Goal: Register for event/course

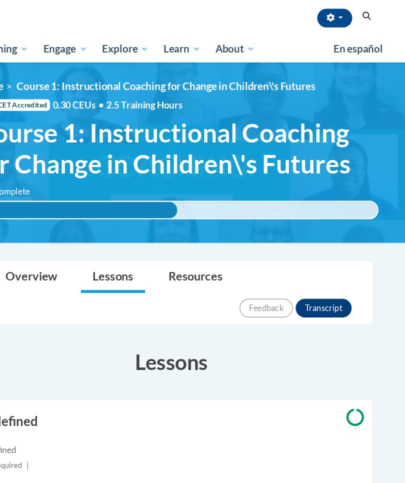
click at [327, 16] on button "button" at bounding box center [342, 15] width 30 height 16
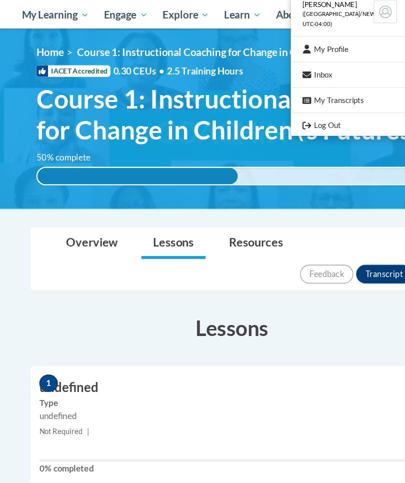
click at [157, 208] on div at bounding box center [202, 241] width 405 height 483
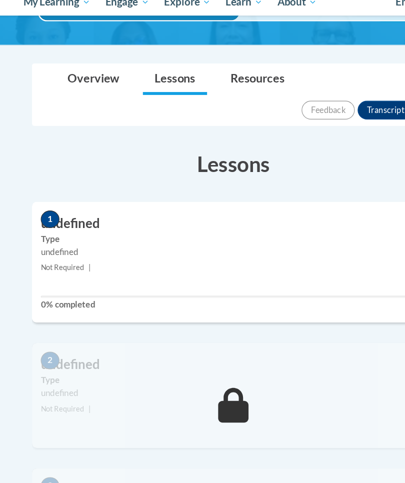
scroll to position [130, 0]
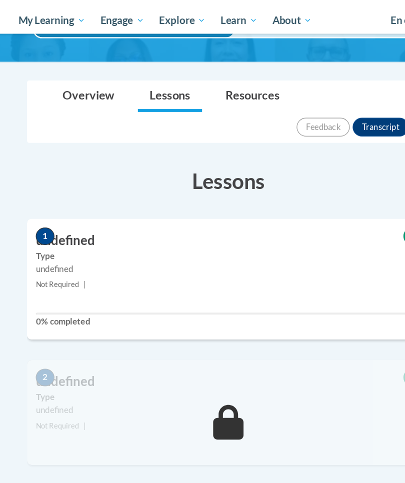
click at [46, 223] on h3 "undefined" at bounding box center [202, 230] width 345 height 15
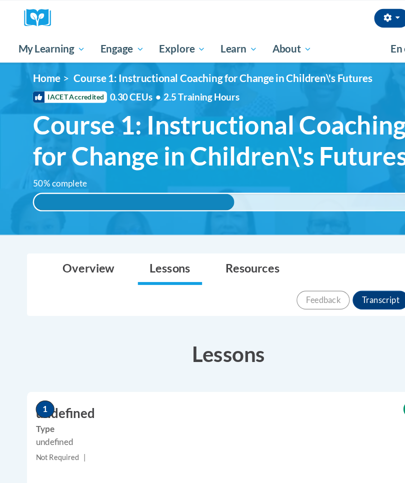
scroll to position [0, 0]
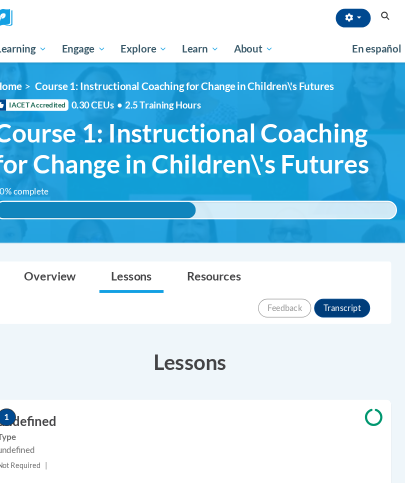
click at [0, 0] on span "Coaching" at bounding box center [0, 0] width 0 height 0
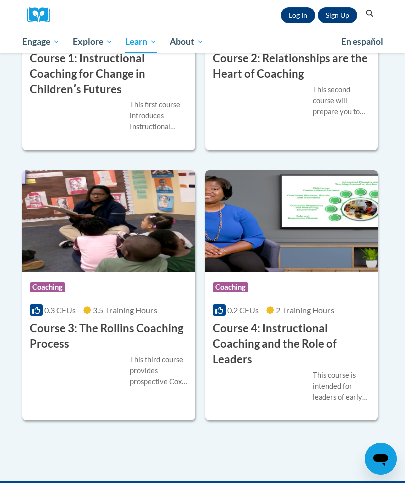
scroll to position [533, 0]
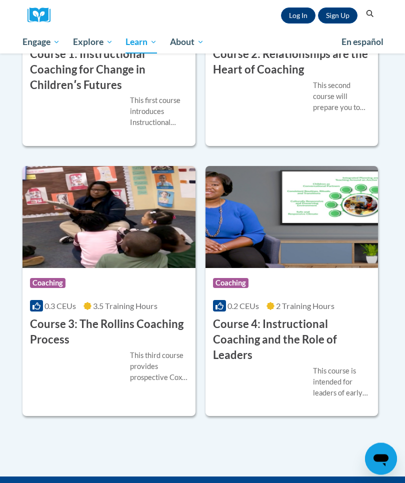
click at [133, 303] on span "3.5 Training Hours" at bounding box center [125, 305] width 64 height 9
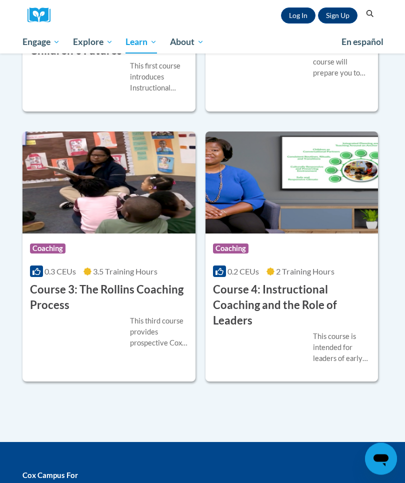
scroll to position [568, 0]
click at [303, 245] on div "Course Category: Coaching" at bounding box center [292, 249] width 158 height 22
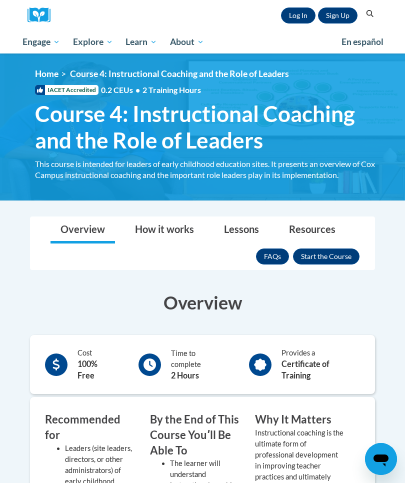
click at [328, 255] on button "Enroll" at bounding box center [326, 256] width 66 height 16
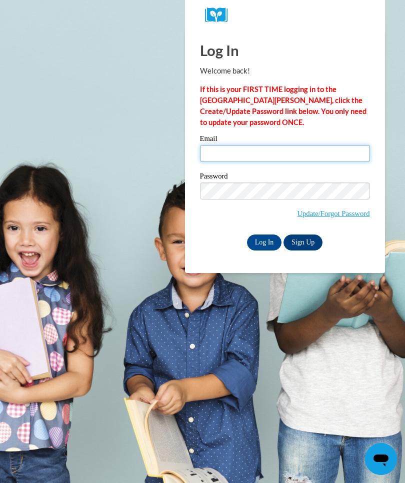
click at [218, 151] on input "Email" at bounding box center [285, 153] width 170 height 17
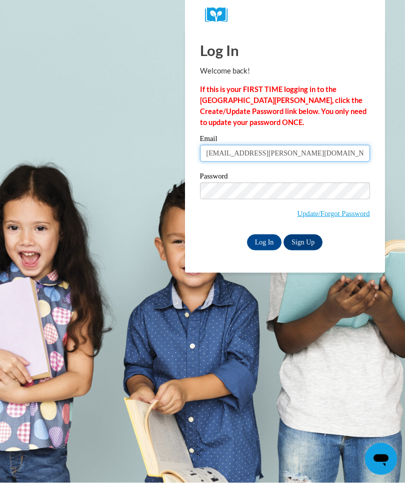
type input "cy.toby@icloud.com"
click at [260, 249] on input "Log In" at bounding box center [264, 242] width 35 height 16
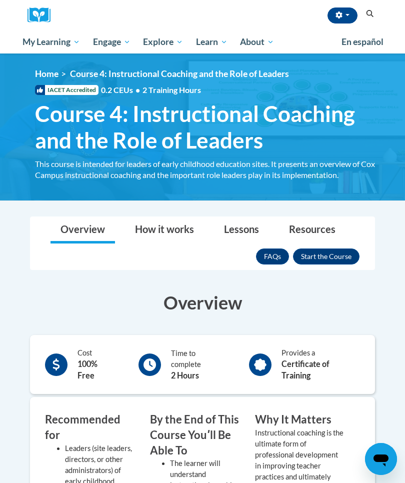
click at [333, 258] on button "Enroll" at bounding box center [326, 256] width 66 height 16
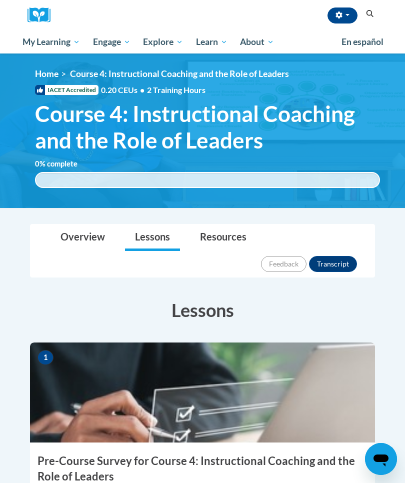
click at [0, 0] on span "My Course Progress" at bounding box center [0, 0] width 0 height 0
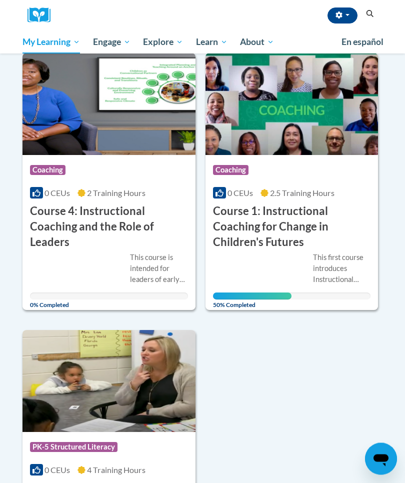
scroll to position [126, 0]
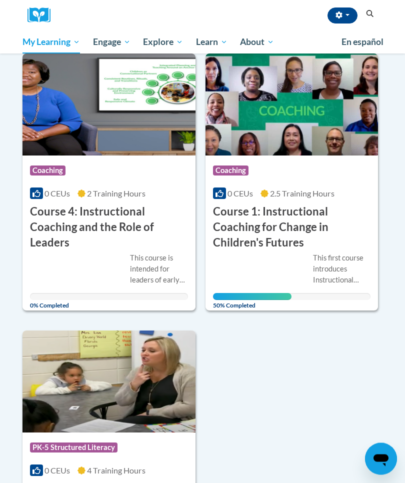
click at [306, 169] on div "Course Category: Coaching" at bounding box center [292, 172] width 158 height 22
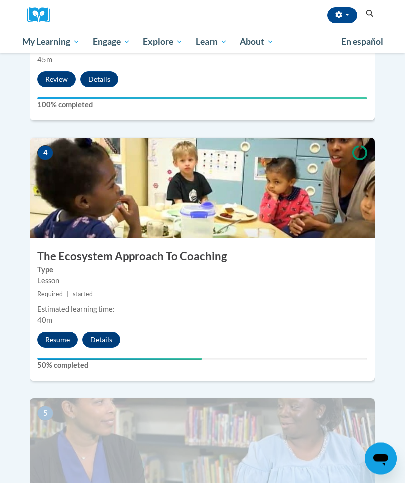
scroll to position [972, 0]
click at [59, 332] on button "Resume" at bounding box center [57, 340] width 40 height 16
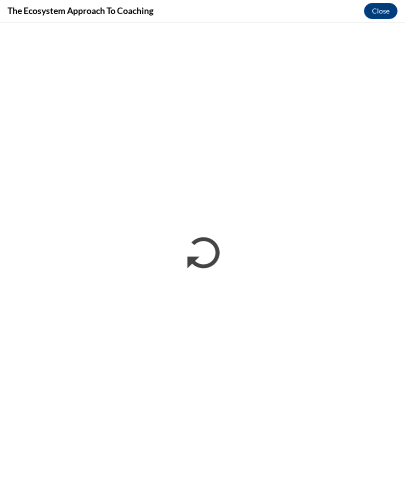
scroll to position [0, 0]
